Goal: Information Seeking & Learning: Find specific fact

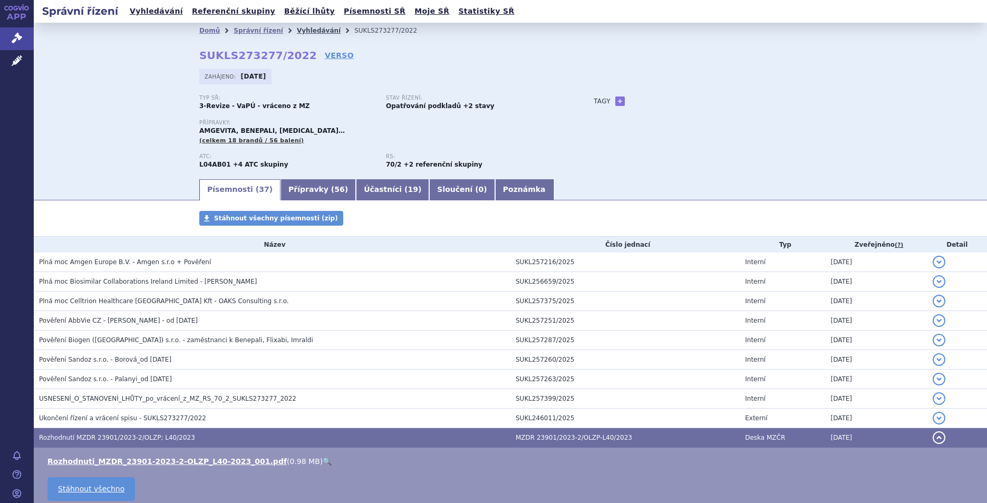
click at [302, 30] on link "Vyhledávání" at bounding box center [319, 30] width 44 height 7
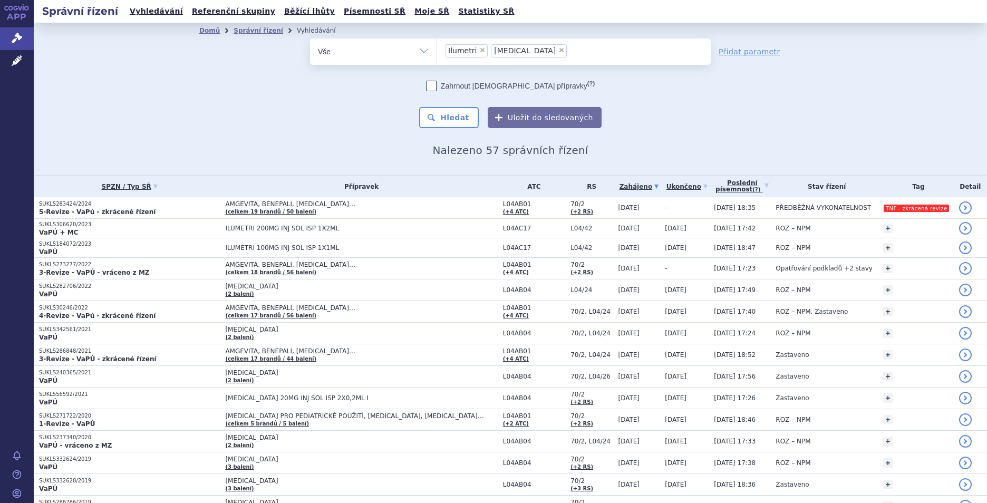
click at [479, 47] on span "×" at bounding box center [482, 50] width 6 height 6
click at [437, 47] on select "Ilumetri Humira" at bounding box center [437, 51] width 1 height 26
select select "Humira"
click at [440, 117] on button "Hledat" at bounding box center [449, 117] width 60 height 21
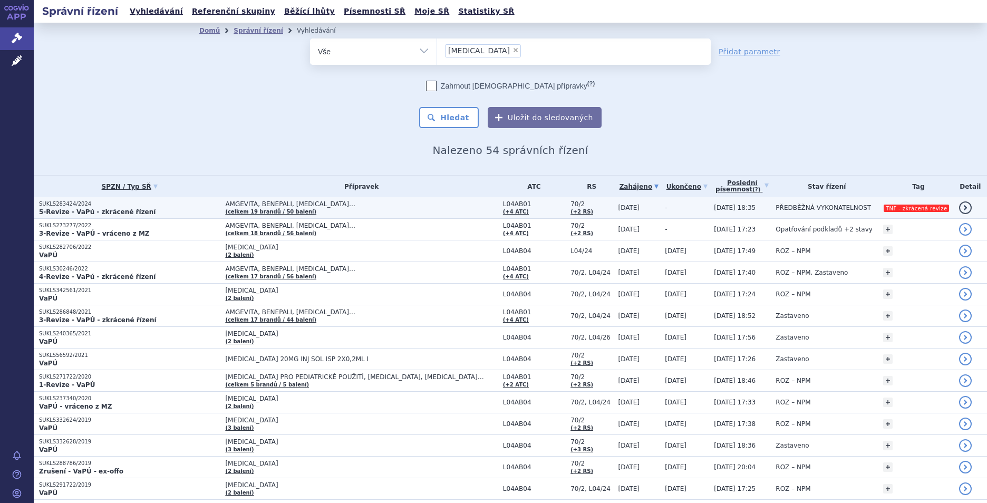
click at [346, 206] on span "AMGEVITA, BENEPALI, [MEDICAL_DATA]…" at bounding box center [357, 203] width 264 height 7
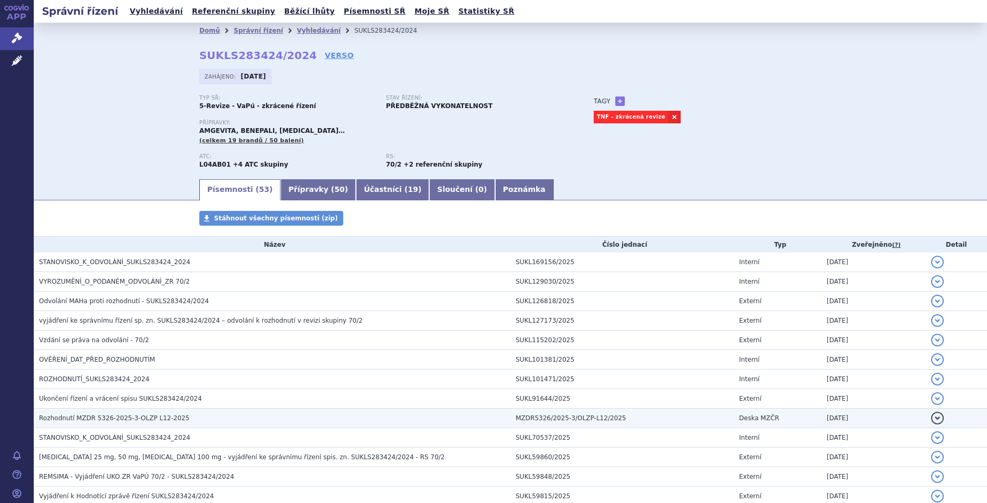
click at [338, 412] on td "Rozhodnutí MZDR 5326-2025-3-OLZP L12-2025" at bounding box center [272, 419] width 477 height 20
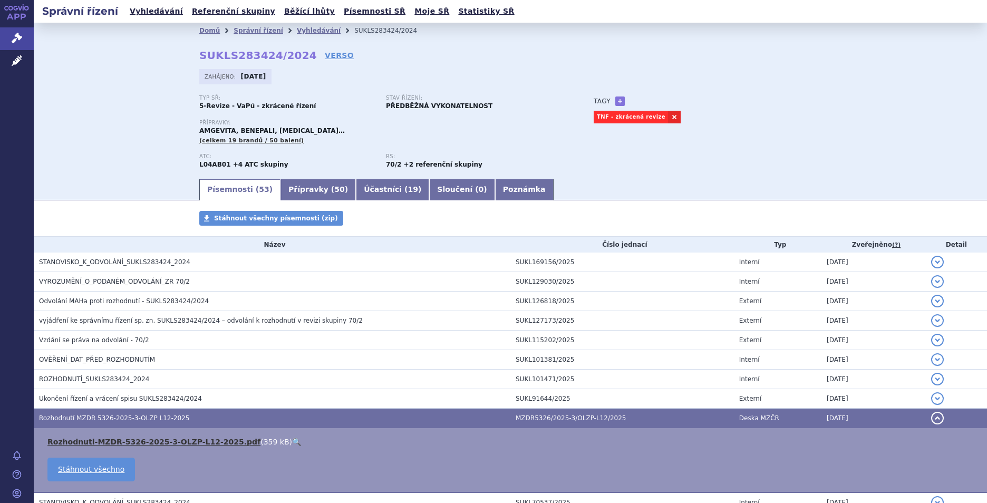
click at [191, 443] on link "Rozhodnuti-MZDR-5326-2025-3-OLZP-L12-2025.pdf" at bounding box center [153, 442] width 213 height 8
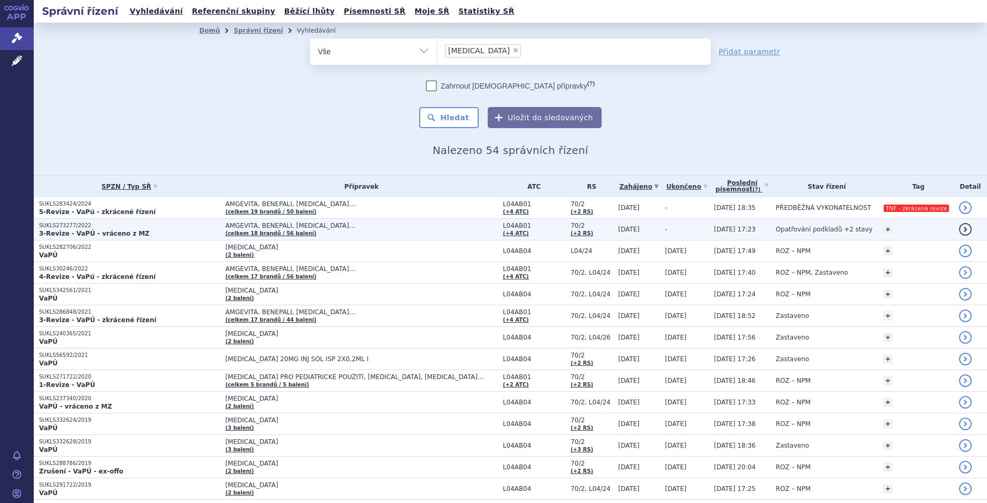
click at [395, 224] on span "AMGEVITA, BENEPALI, CIMZIA…" at bounding box center [357, 225] width 264 height 7
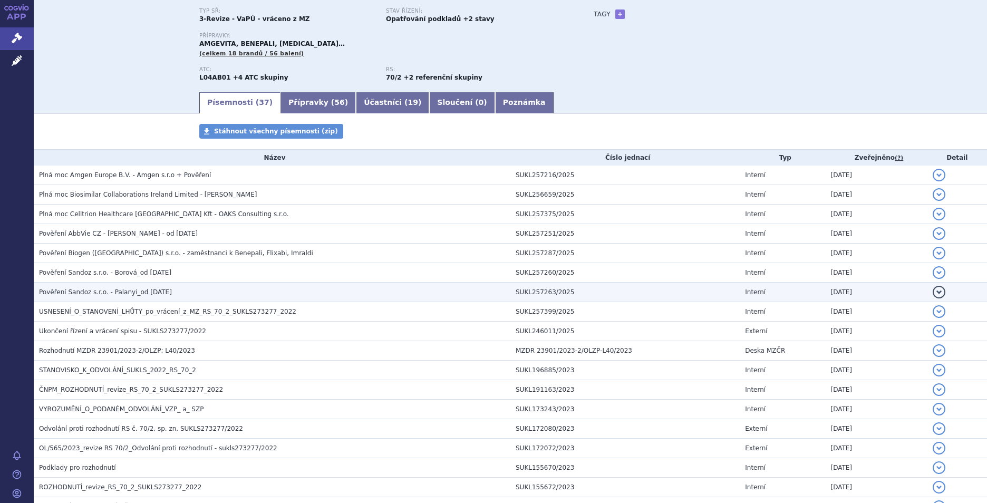
scroll to position [105, 0]
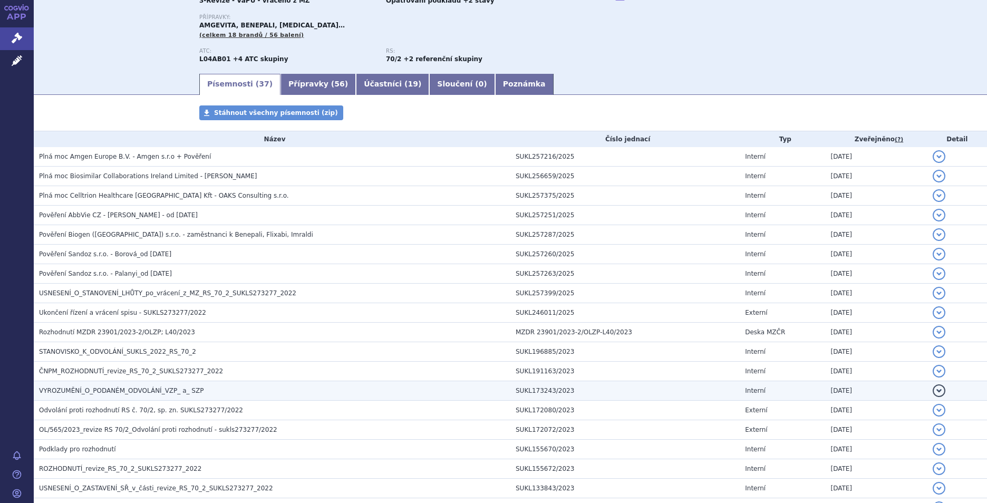
click at [317, 394] on h3 "VYROZUMĚNÍ_O_PODANÉM_ODVOLÁNÍ_VZP_ a_ SZP" at bounding box center [274, 390] width 471 height 11
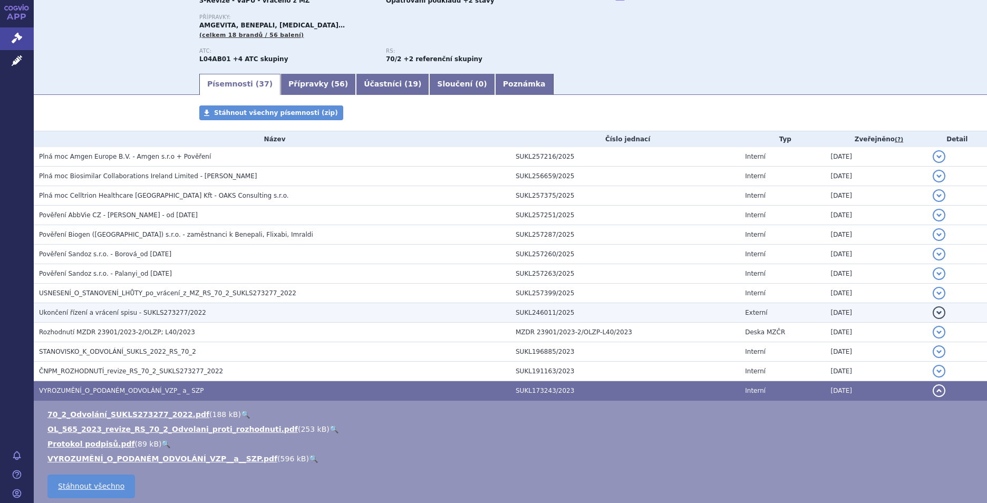
click at [311, 314] on h3 "Ukončení řízení a vrácení spisu - SUKLS273277/2022" at bounding box center [274, 312] width 471 height 11
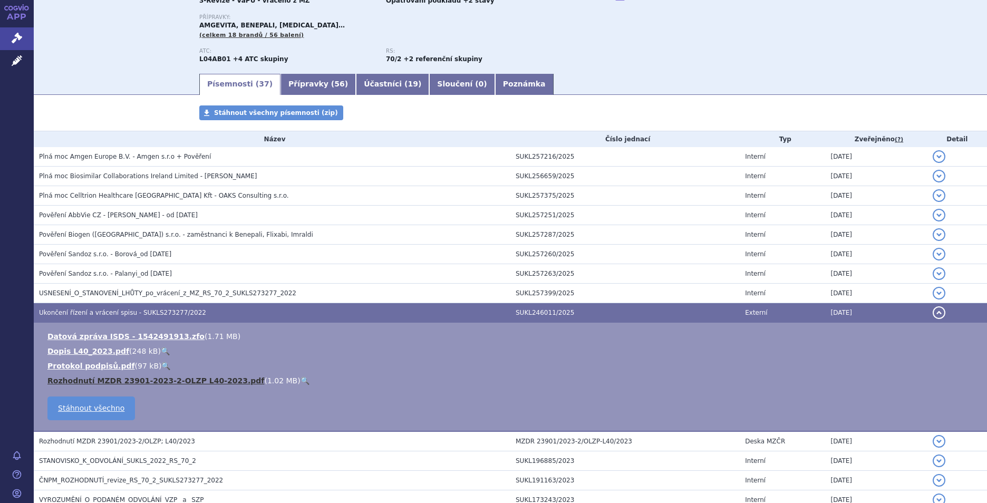
click at [212, 377] on link "Rozhodnutí MZDR 23901-2023-2-OLZP L40-2023.pdf" at bounding box center [155, 380] width 217 height 8
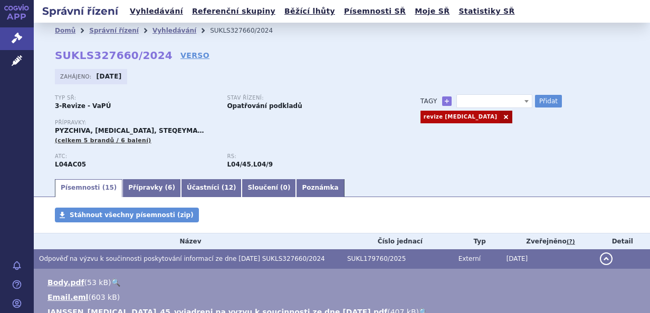
select select
